Goal: Information Seeking & Learning: Learn about a topic

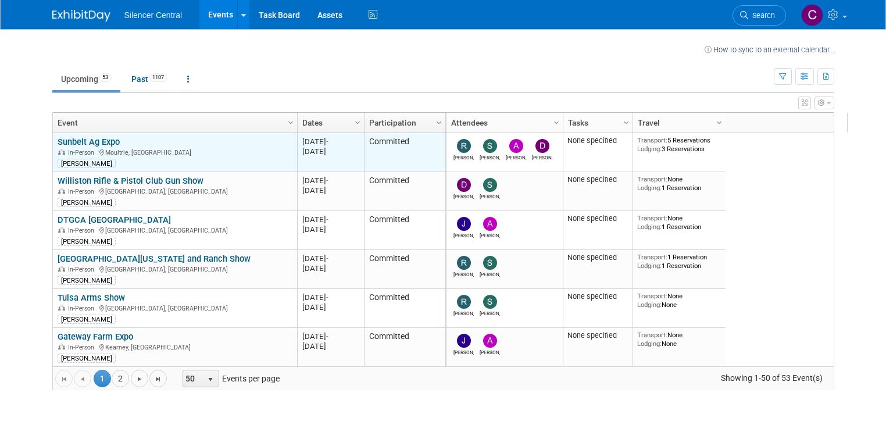
click at [84, 144] on link "Sunbelt Ag Expo" at bounding box center [89, 142] width 62 height 10
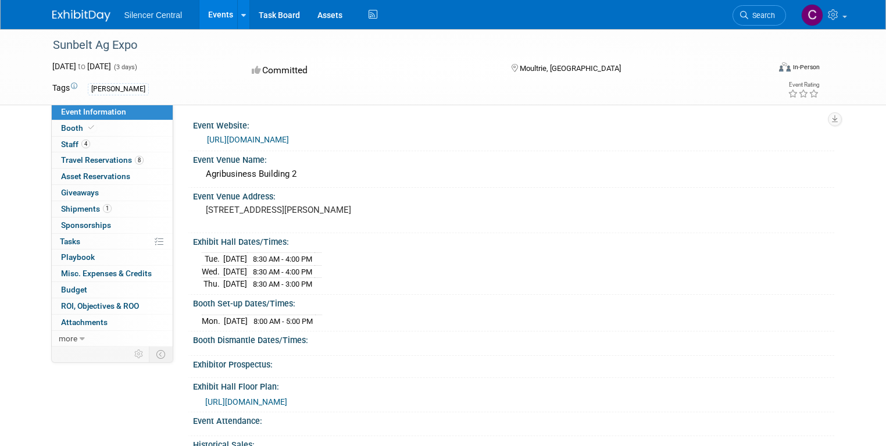
click at [243, 139] on link "[URL][DOMAIN_NAME]" at bounding box center [248, 139] width 82 height 9
click at [287, 397] on span "https://sunbelt24.mapyourshow.com/8_0/floorplan/index.cfm?hallID=D" at bounding box center [246, 401] width 82 height 9
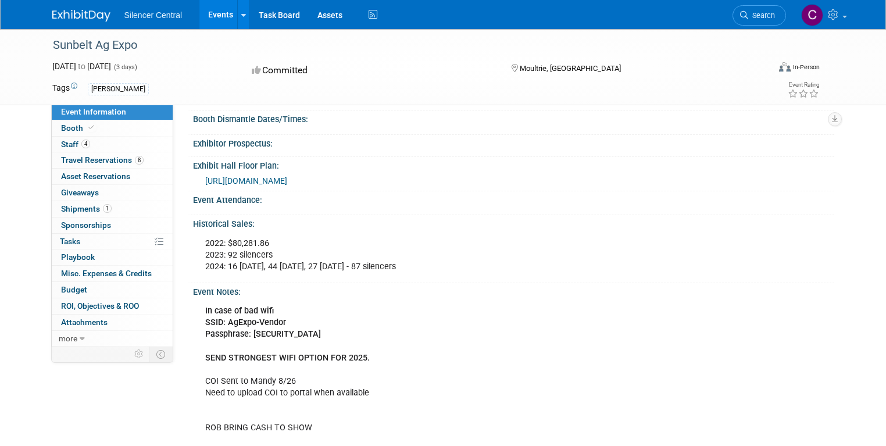
scroll to position [232, 0]
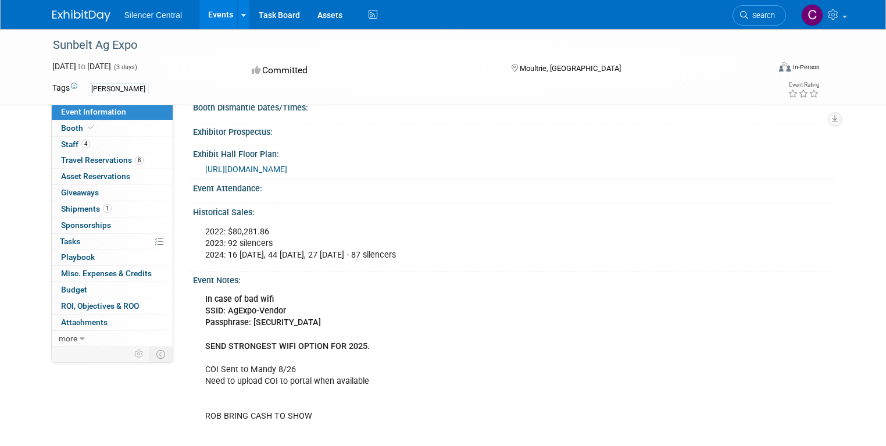
click at [200, 12] on link "Events" at bounding box center [220, 14] width 42 height 29
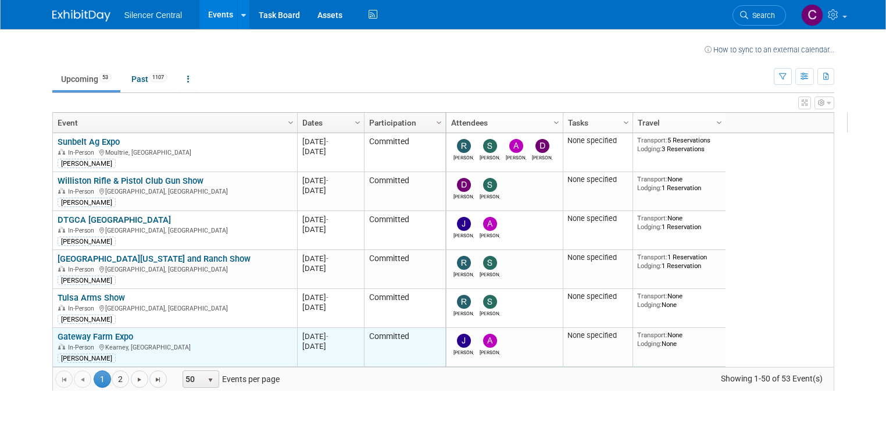
click at [105, 332] on link "Gateway Farm Expo" at bounding box center [96, 336] width 76 height 10
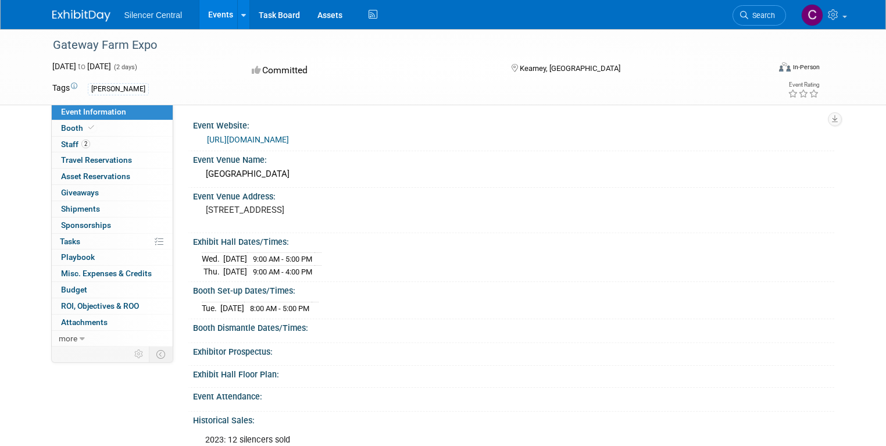
click at [210, 15] on link "Events" at bounding box center [220, 14] width 42 height 29
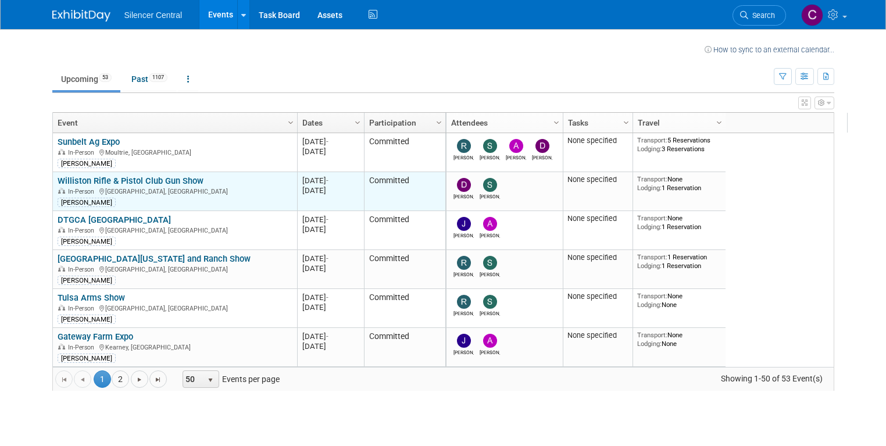
click at [139, 179] on link "Williston Rifle & Pistol Club Gun Show" at bounding box center [131, 180] width 146 height 10
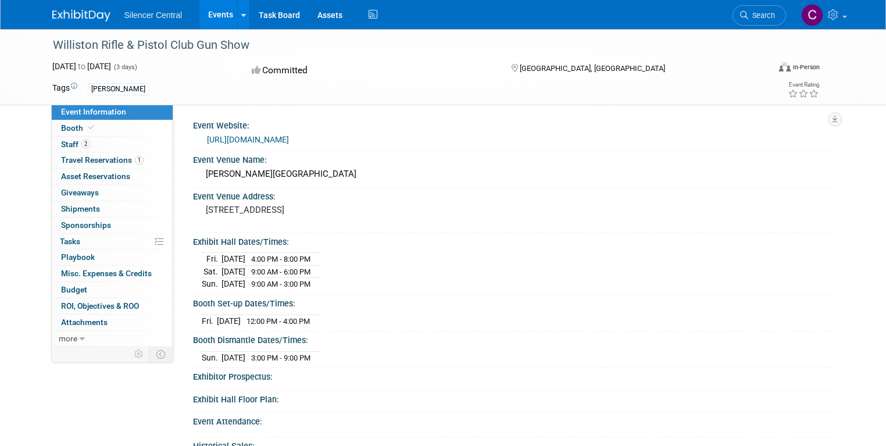
click at [304, 134] on div "[URL][DOMAIN_NAME]" at bounding box center [516, 139] width 618 height 13
click at [289, 139] on link "[URL][DOMAIN_NAME]" at bounding box center [248, 139] width 82 height 9
click at [202, 13] on link "Events" at bounding box center [220, 14] width 42 height 29
